Goal: Task Accomplishment & Management: Manage account settings

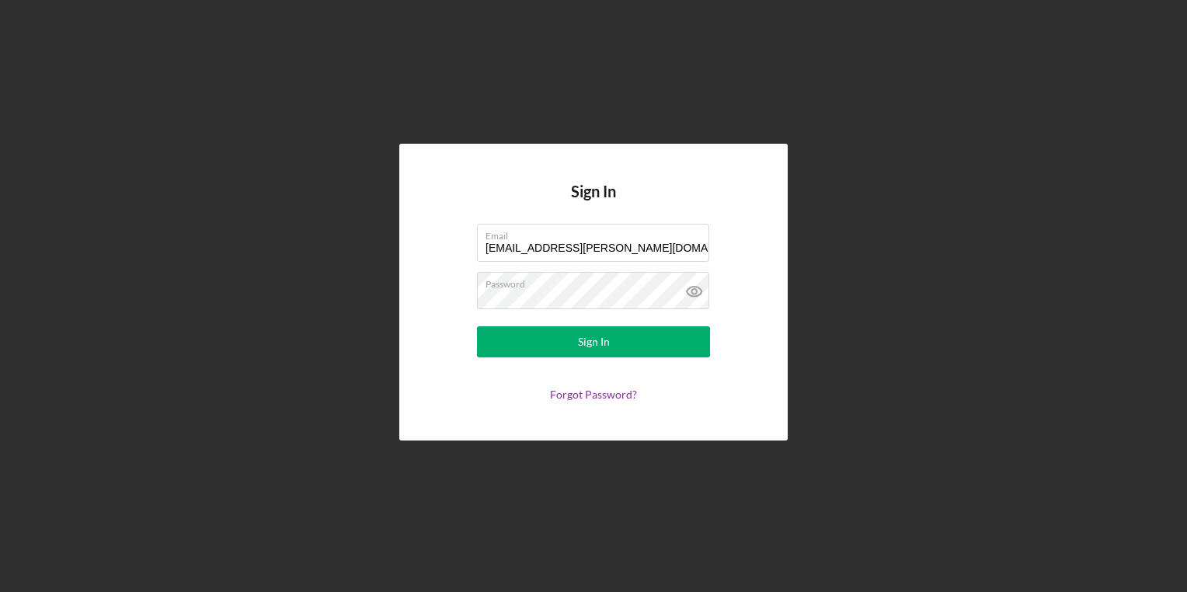
drag, startPoint x: 635, startPoint y: 250, endPoint x: 339, endPoint y: 241, distance: 296.1
click at [339, 241] on div "Sign In Email [EMAIL_ADDRESS][PERSON_NAME][DOMAIN_NAME] Password Sign In Forgot…" at bounding box center [593, 292] width 1171 height 584
type input "[PERSON_NAME][EMAIL_ADDRESS][PERSON_NAME][DOMAIN_NAME]"
click at [339, 241] on div "Sign In Email [PERSON_NAME][EMAIL_ADDRESS][PERSON_NAME][DOMAIN_NAME] Password S…" at bounding box center [593, 292] width 1171 height 584
drag, startPoint x: 581, startPoint y: 287, endPoint x: 367, endPoint y: 308, distance: 215.4
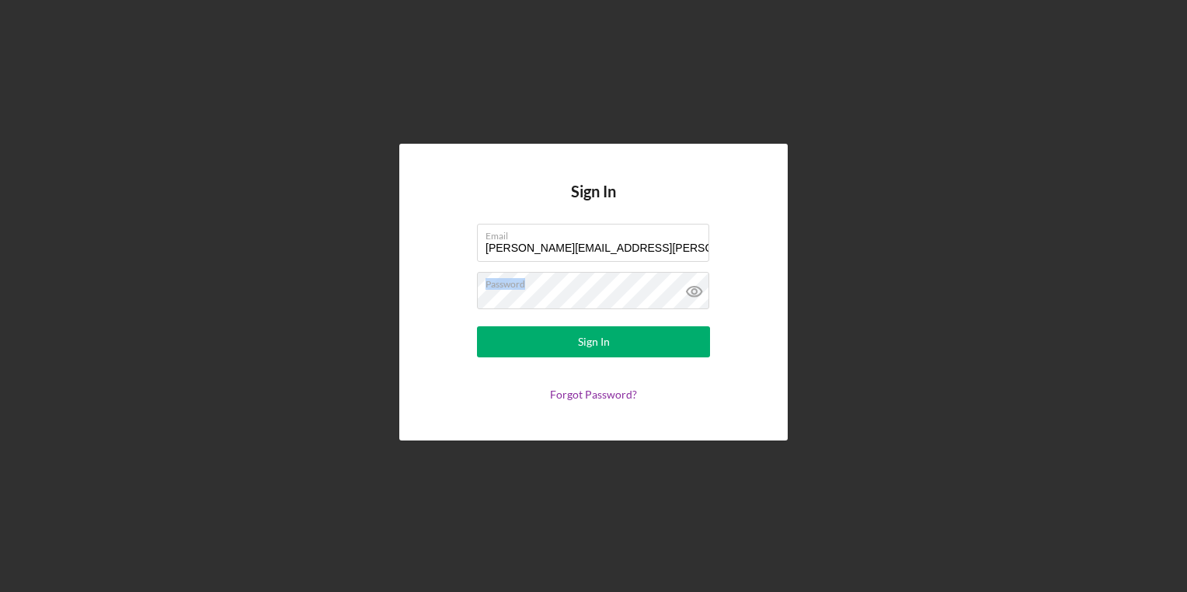
click at [367, 308] on div "Sign In Email [PERSON_NAME][EMAIL_ADDRESS][PERSON_NAME][DOMAIN_NAME] Password S…" at bounding box center [593, 292] width 1171 height 584
click at [391, 318] on div "Sign In Email [PERSON_NAME][EMAIL_ADDRESS][PERSON_NAME][DOMAIN_NAME] Password S…" at bounding box center [593, 292] width 1171 height 584
click at [477, 326] on button "Sign In" at bounding box center [593, 341] width 233 height 31
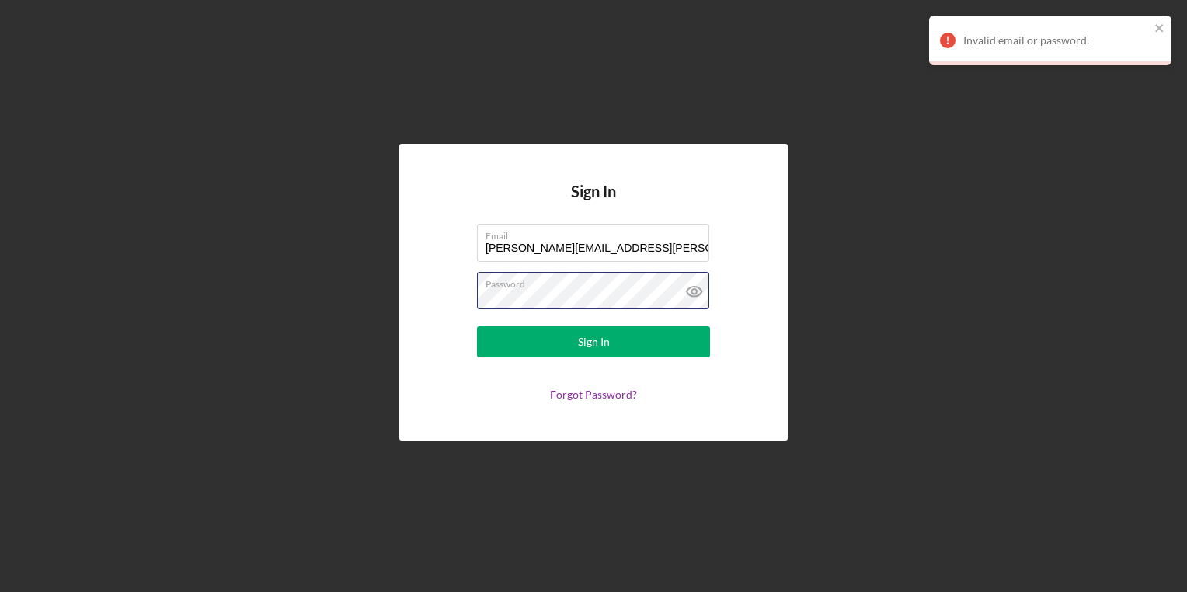
click at [477, 326] on button "Sign In" at bounding box center [593, 341] width 233 height 31
